Goal: Check status

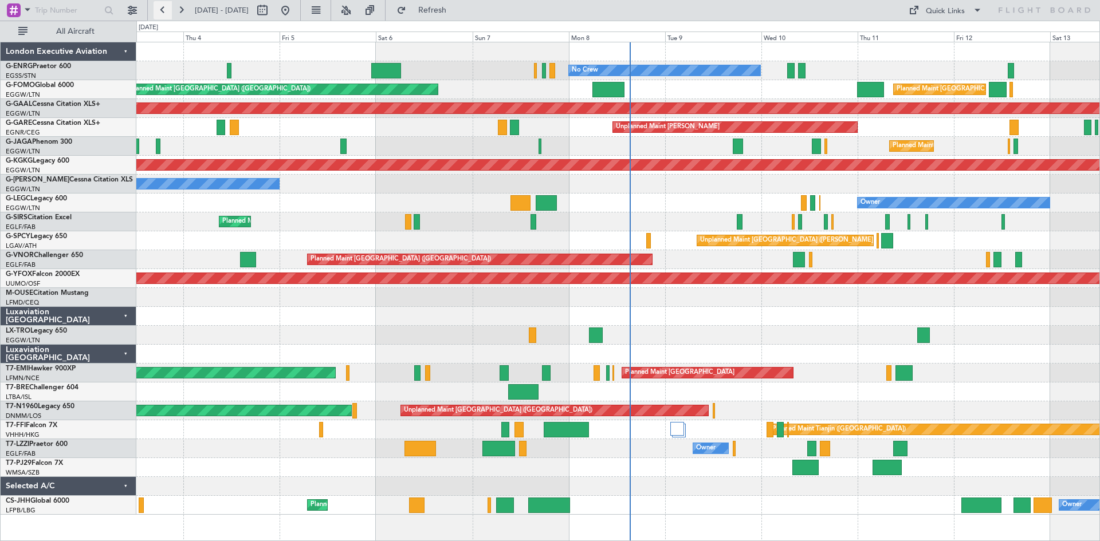
click at [161, 11] on button at bounding box center [163, 10] width 18 height 18
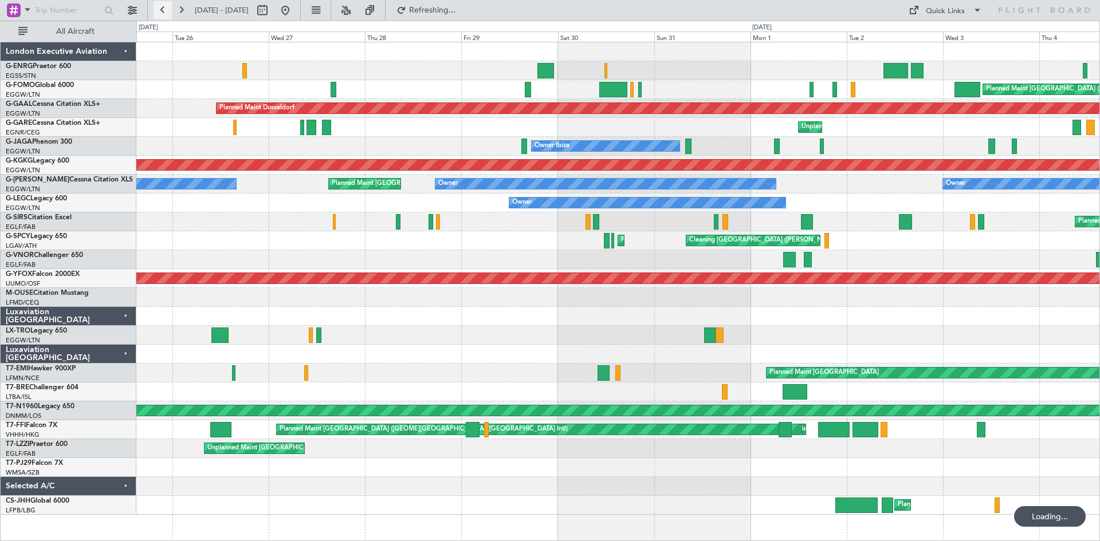
click at [161, 11] on button at bounding box center [163, 10] width 18 height 18
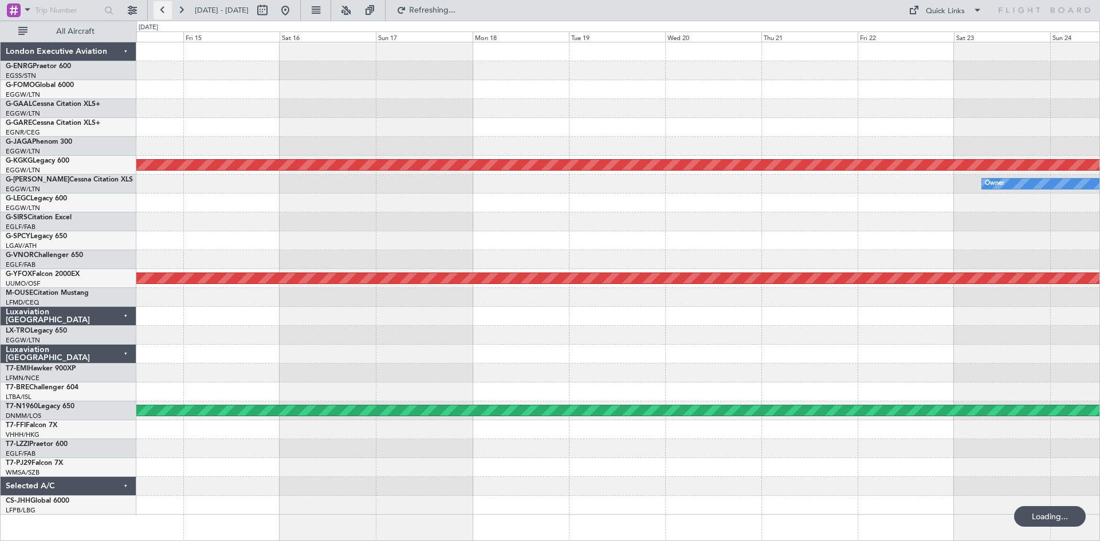
click at [161, 11] on button at bounding box center [163, 10] width 18 height 18
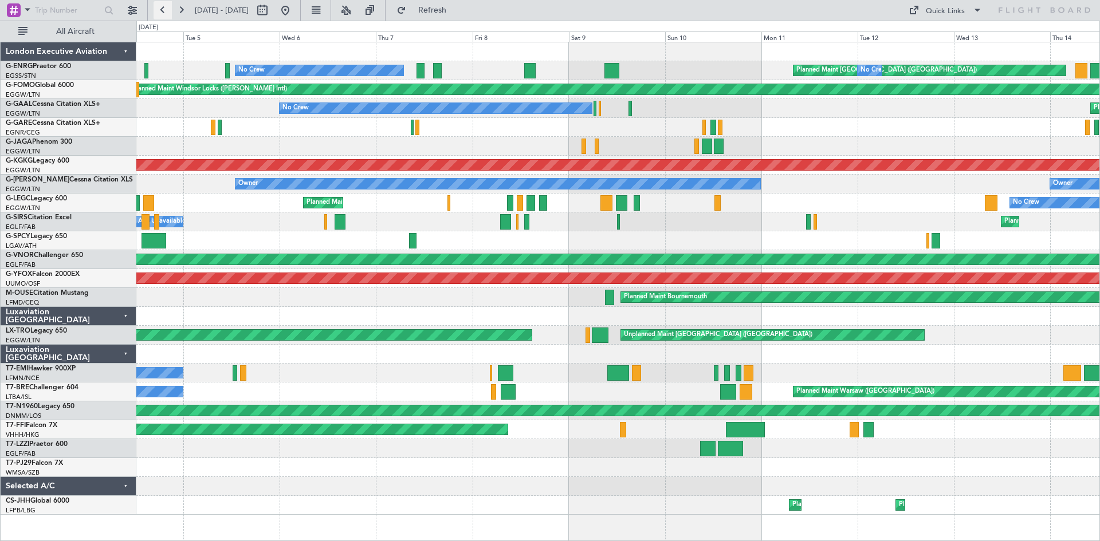
click at [162, 12] on button at bounding box center [163, 10] width 18 height 18
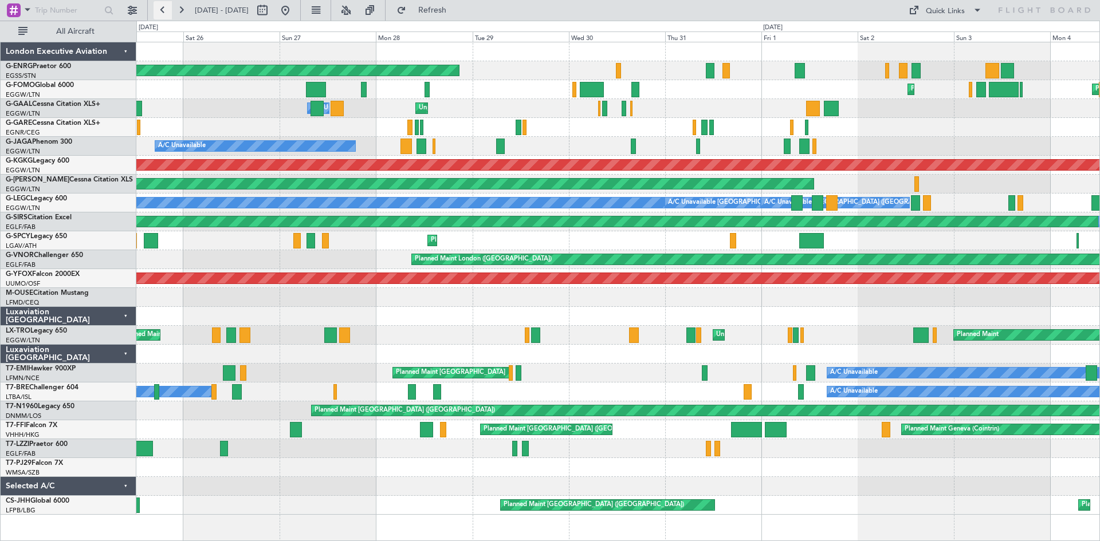
click at [161, 14] on button at bounding box center [163, 10] width 18 height 18
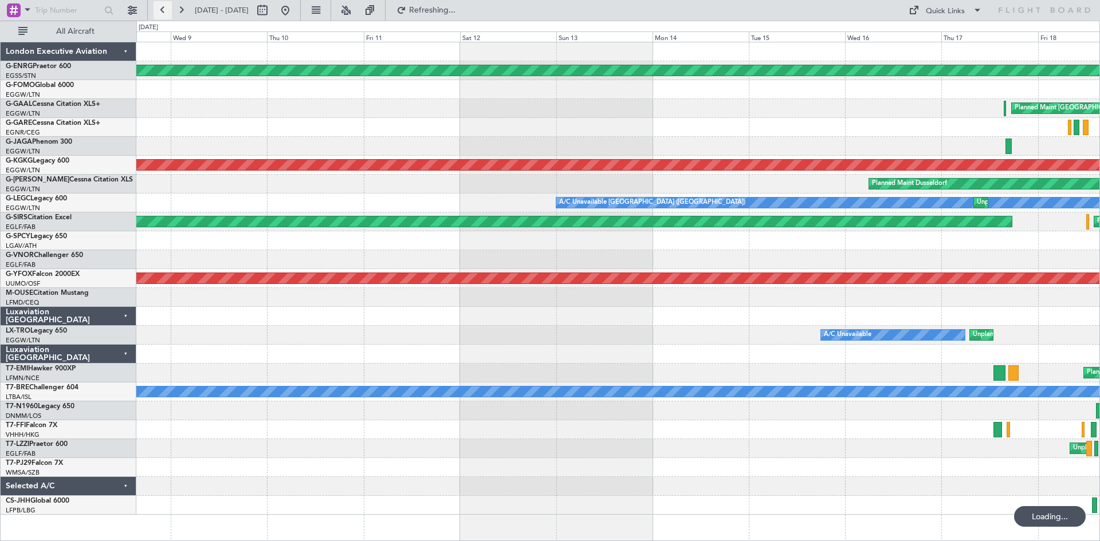
click at [161, 14] on button at bounding box center [163, 10] width 18 height 18
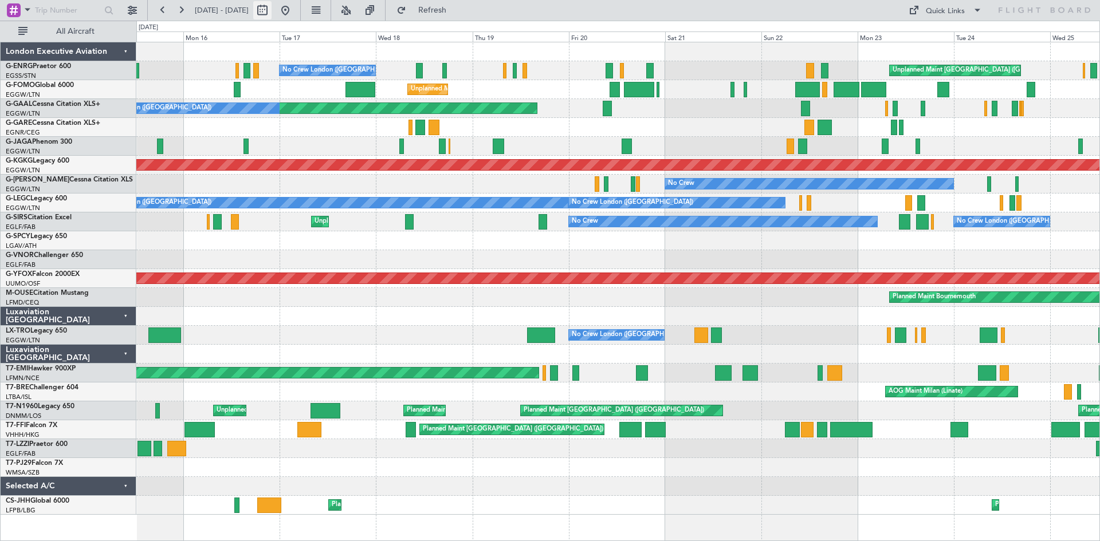
click at [271, 12] on button at bounding box center [262, 10] width 18 height 18
select select "6"
select select "2025"
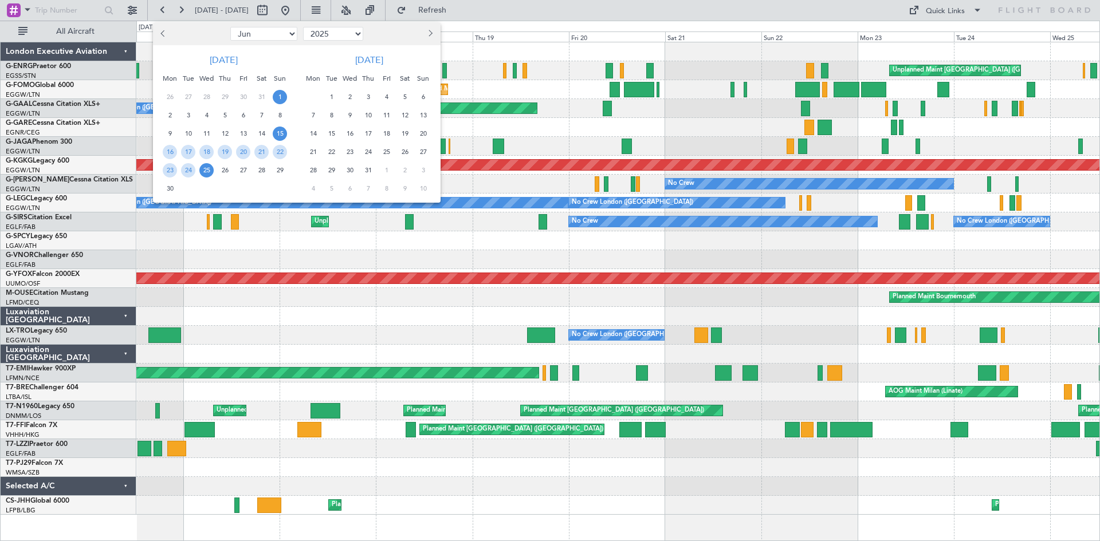
click at [283, 98] on span "1" at bounding box center [280, 97] width 14 height 14
click at [283, 99] on span "1" at bounding box center [280, 97] width 14 height 14
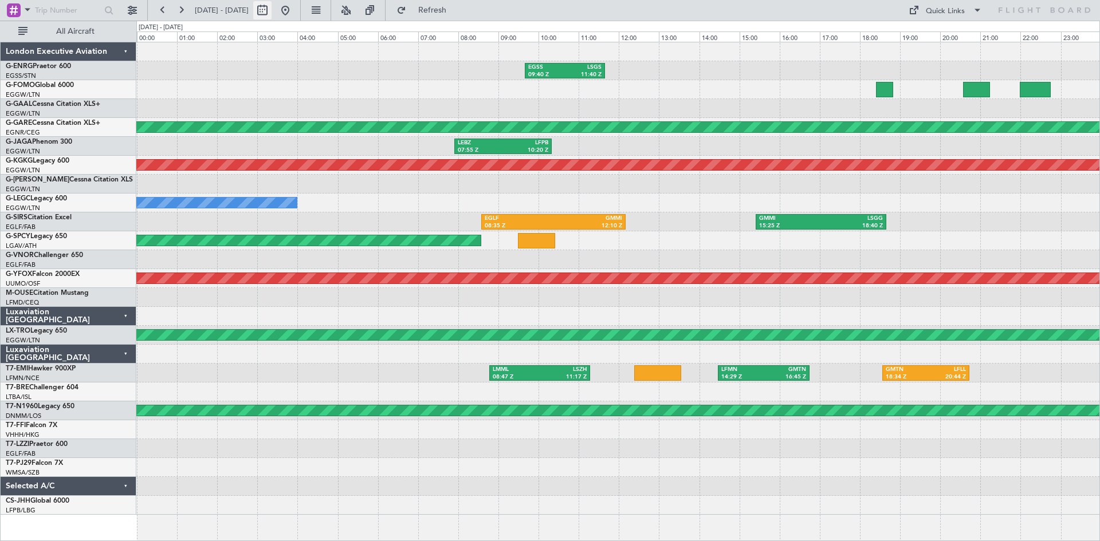
click at [271, 14] on button at bounding box center [262, 10] width 18 height 18
select select "6"
select select "2025"
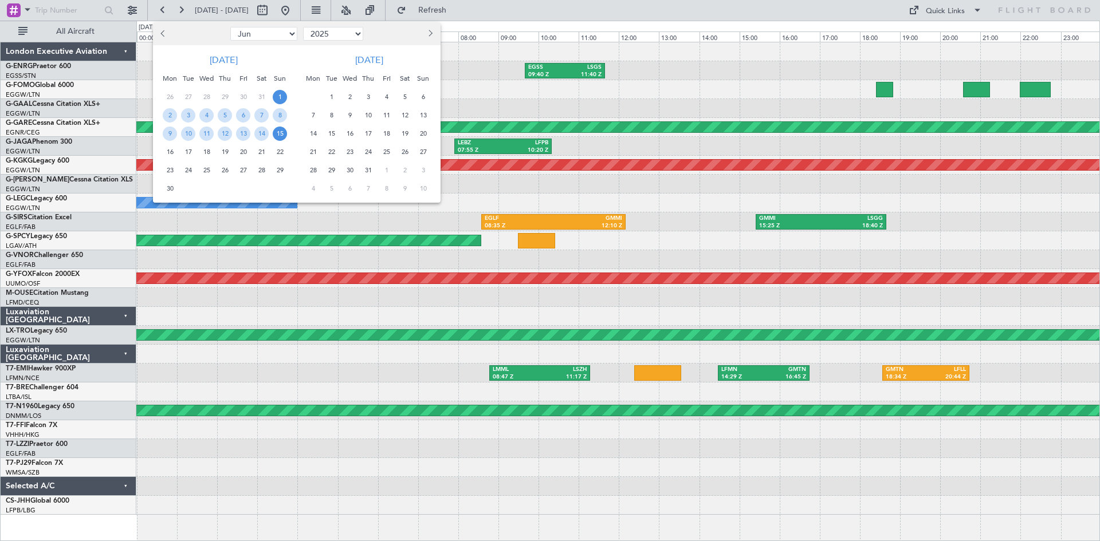
click at [274, 133] on span "15" at bounding box center [280, 134] width 14 height 14
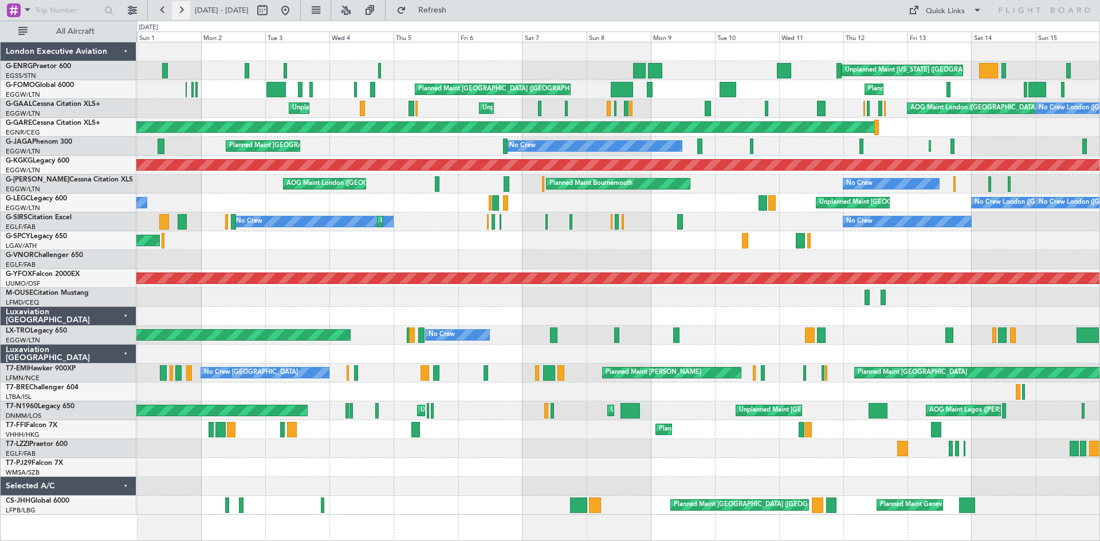
click at [179, 6] on button at bounding box center [181, 10] width 18 height 18
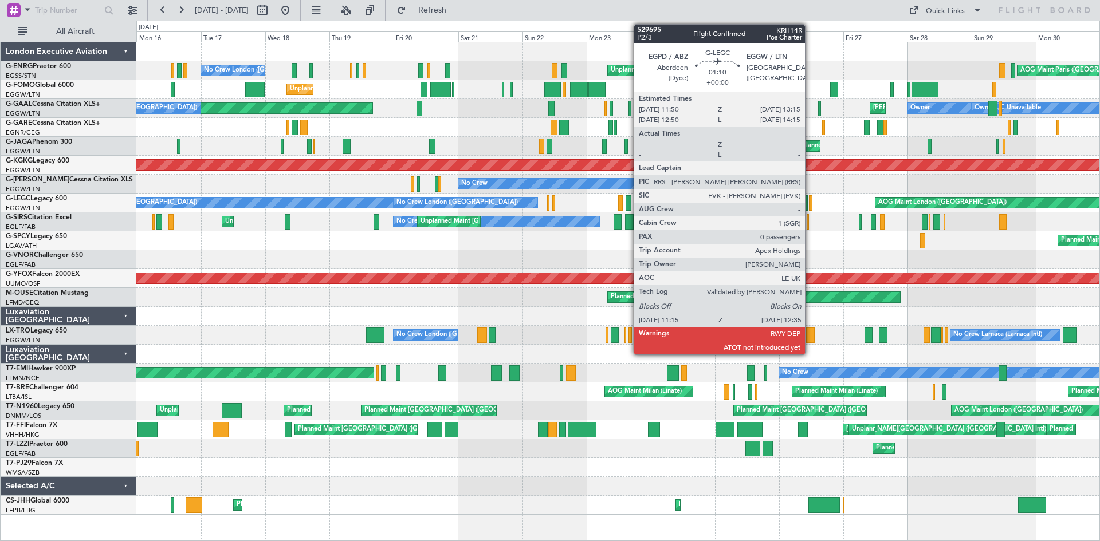
click at [810, 205] on div at bounding box center [811, 202] width 4 height 15
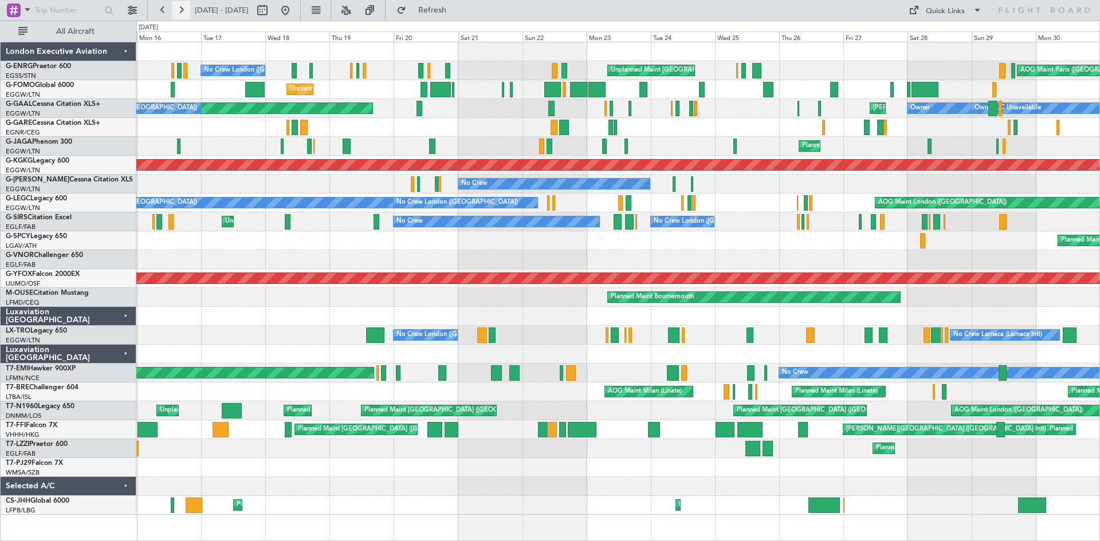
click at [182, 11] on button at bounding box center [181, 10] width 18 height 18
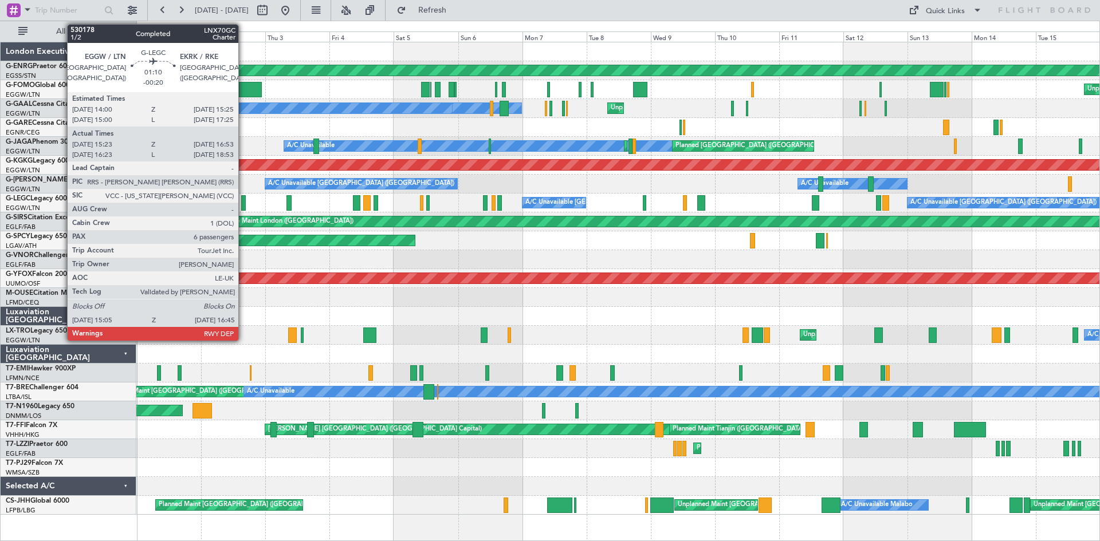
click at [243, 205] on div at bounding box center [243, 202] width 5 height 15
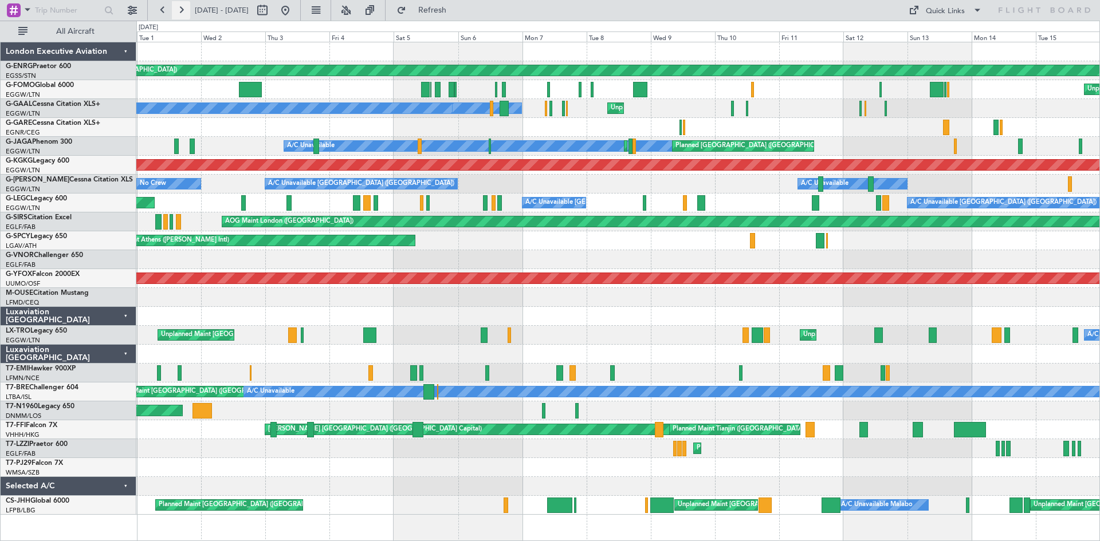
click at [189, 17] on button at bounding box center [181, 10] width 18 height 18
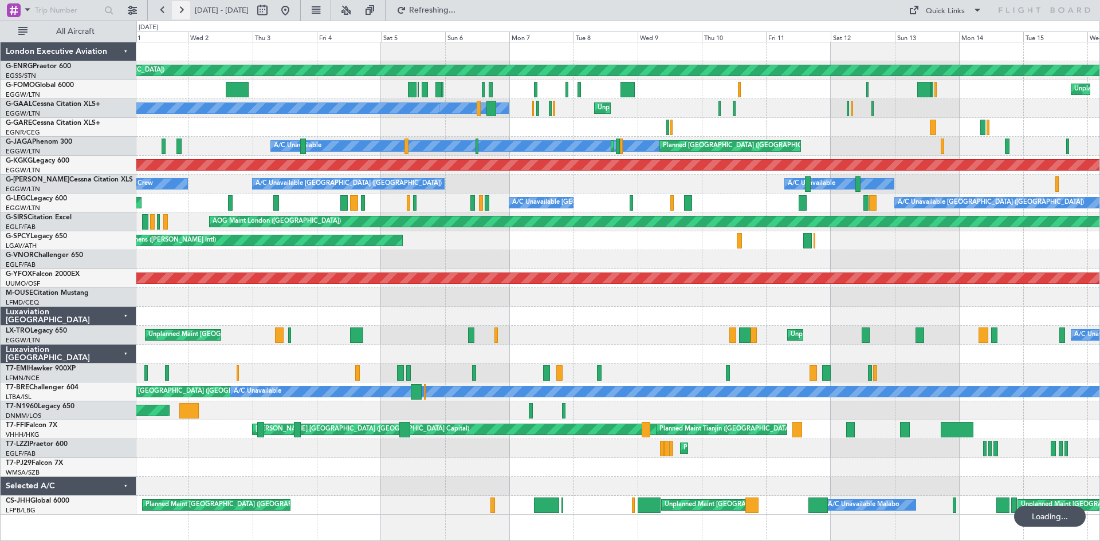
click at [187, 15] on button at bounding box center [181, 10] width 18 height 18
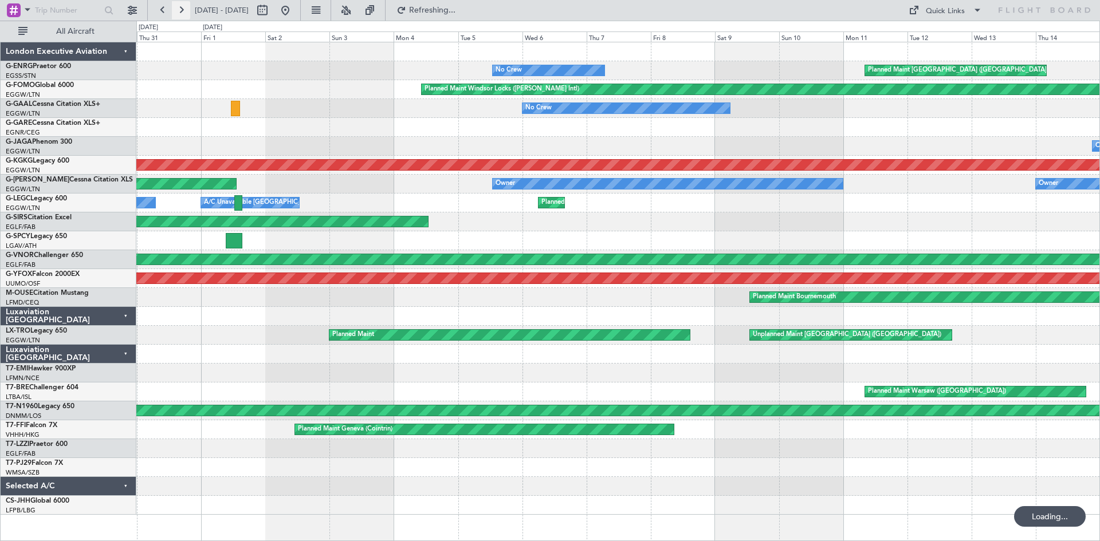
click at [187, 15] on button at bounding box center [181, 10] width 18 height 18
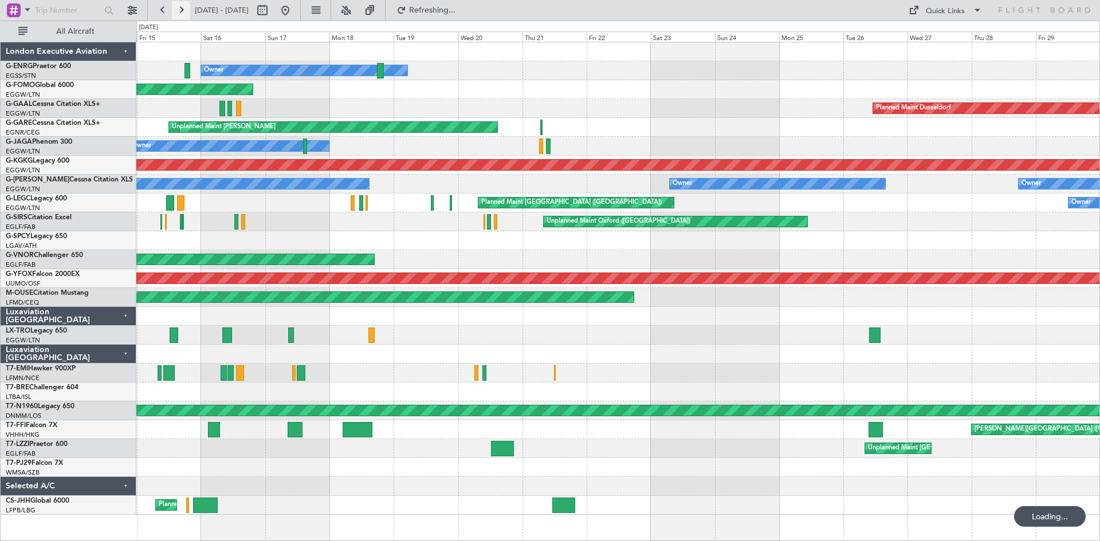
click at [187, 15] on button at bounding box center [181, 10] width 18 height 18
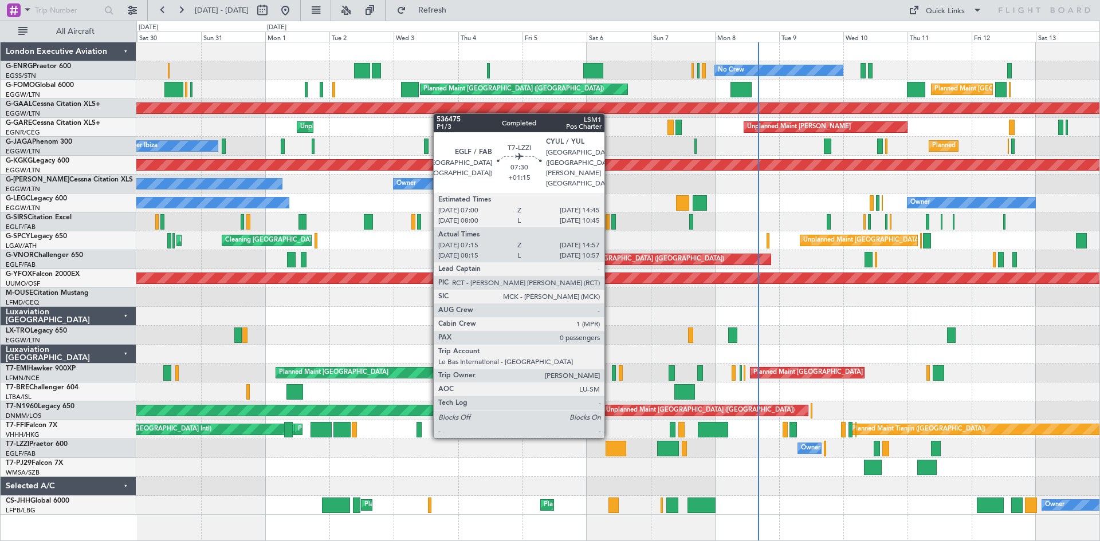
click at [609, 447] on div at bounding box center [615, 448] width 21 height 15
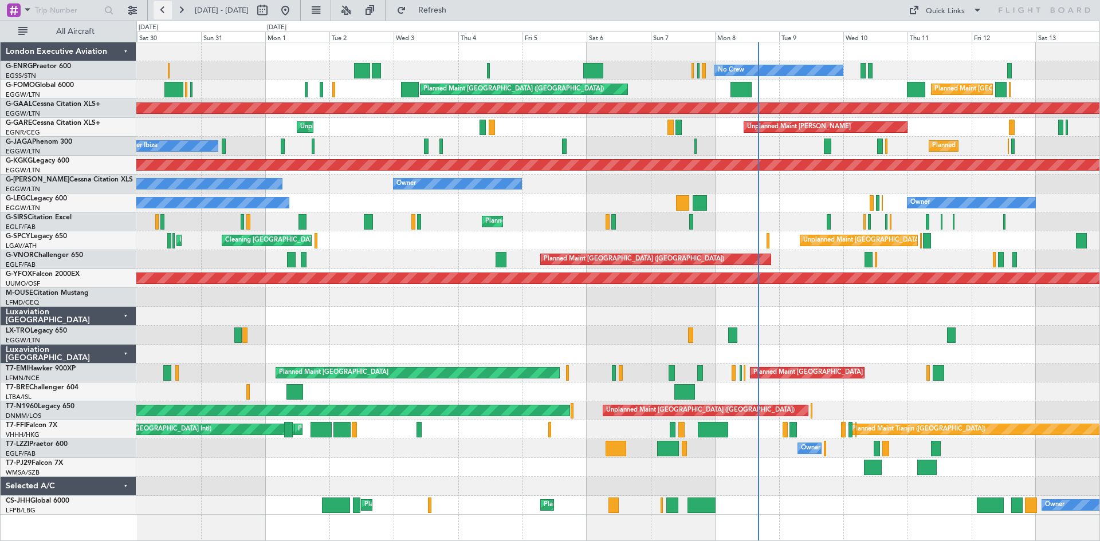
click at [165, 9] on button at bounding box center [163, 10] width 18 height 18
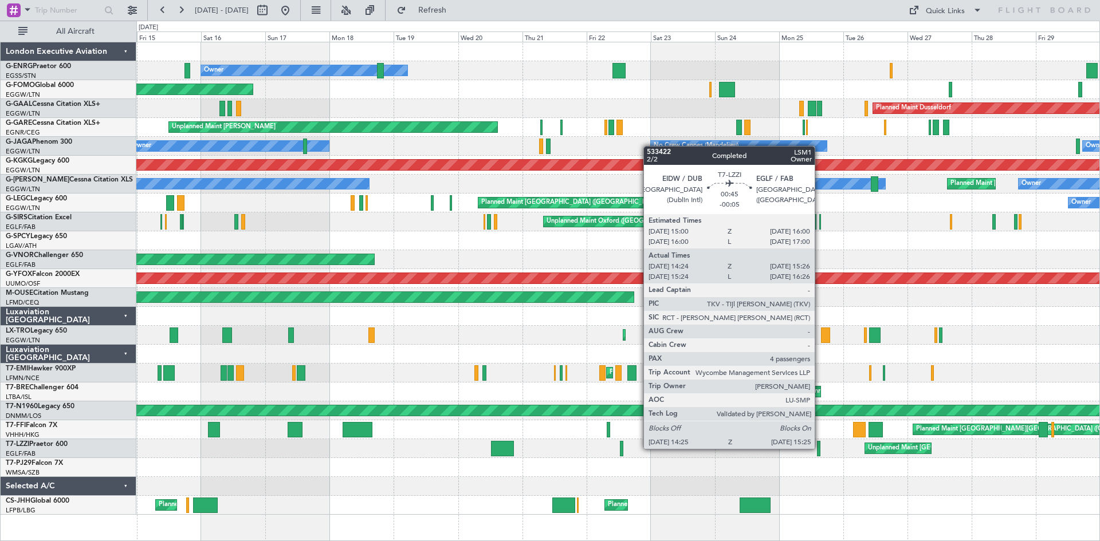
click at [820, 448] on div at bounding box center [818, 448] width 3 height 15
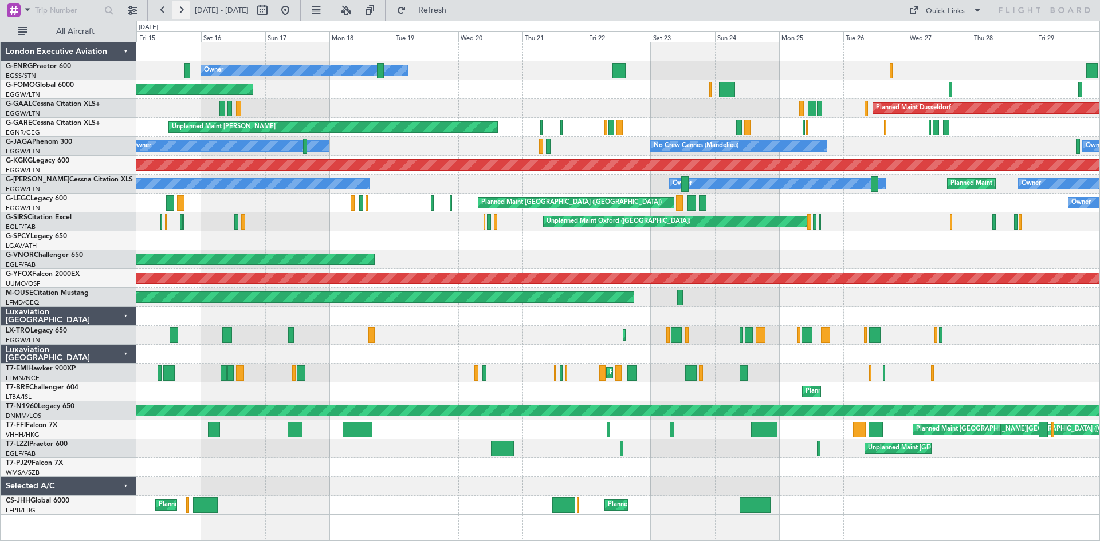
click at [180, 10] on button at bounding box center [181, 10] width 18 height 18
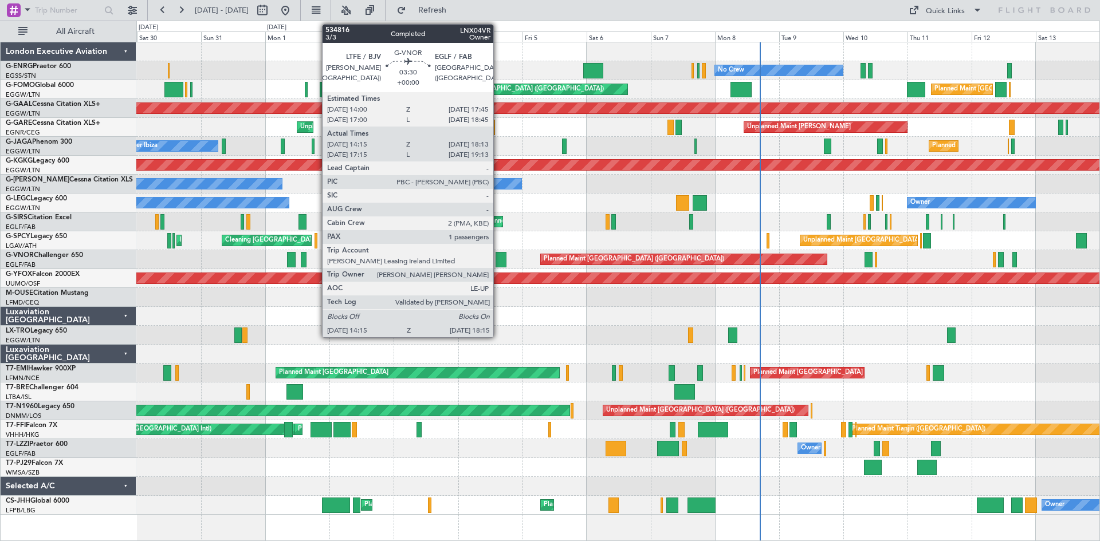
click at [498, 258] on div at bounding box center [500, 259] width 11 height 15
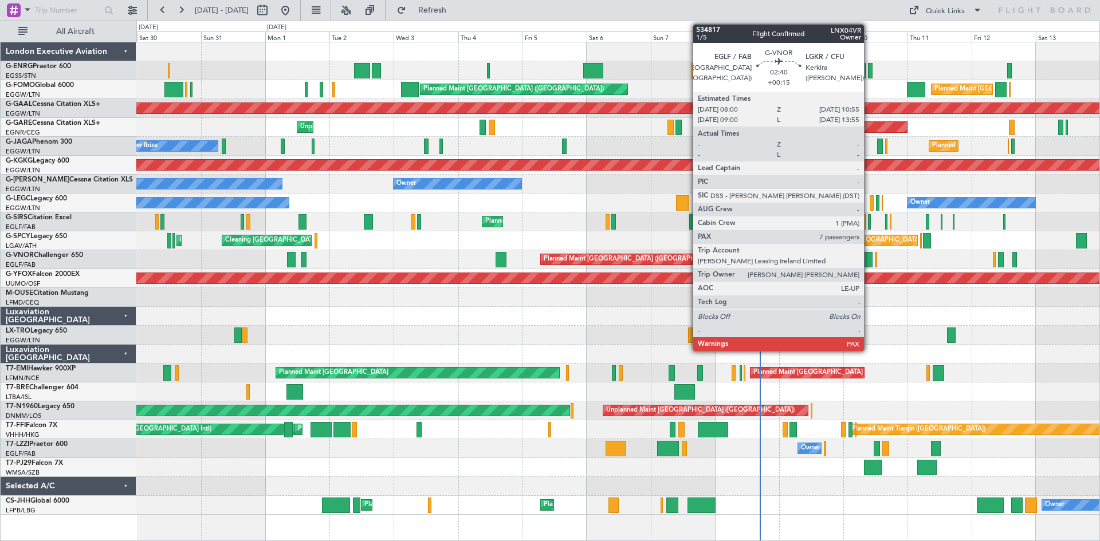
click at [869, 264] on div at bounding box center [868, 259] width 8 height 15
